Goal: Find contact information: Find contact information

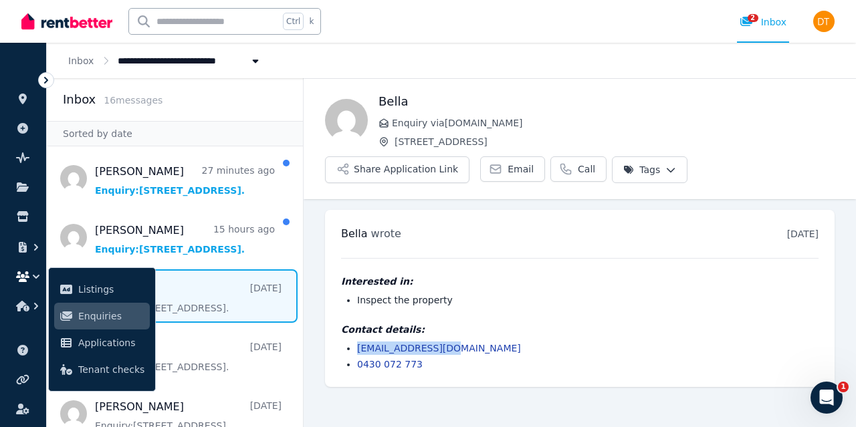
drag, startPoint x: 461, startPoint y: 351, endPoint x: 354, endPoint y: 351, distance: 107.0
click at [354, 351] on ul "zyym46@hotmail.com 0430 072 773" at bounding box center [579, 356] width 477 height 29
copy link "zyym46@hotmail.com"
